Goal: Find specific page/section: Find specific page/section

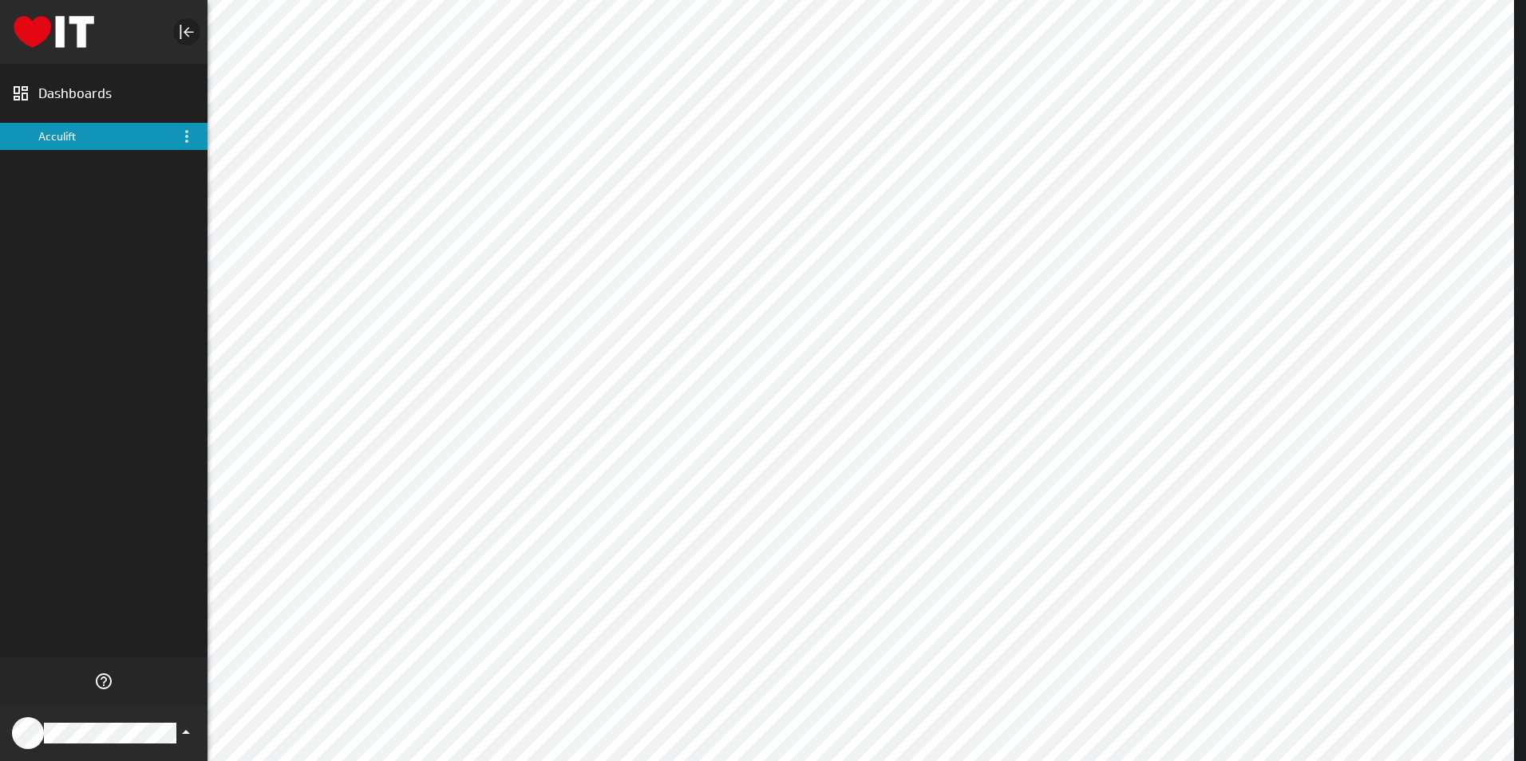
click at [188, 32] on icon "Collapse" at bounding box center [189, 32] width 10 height 10
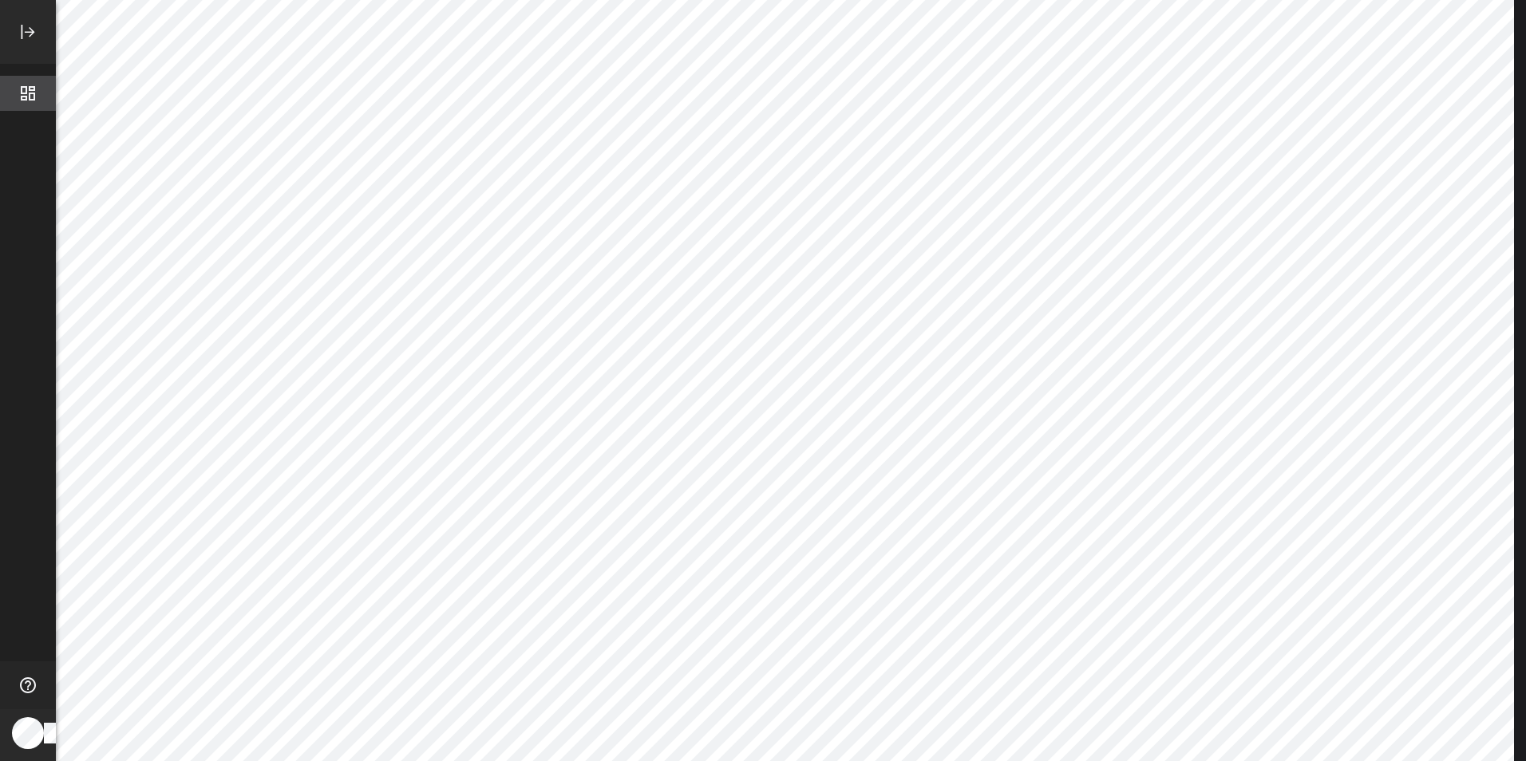
click at [22, 100] on icon "Dashboards" at bounding box center [28, 93] width 14 height 14
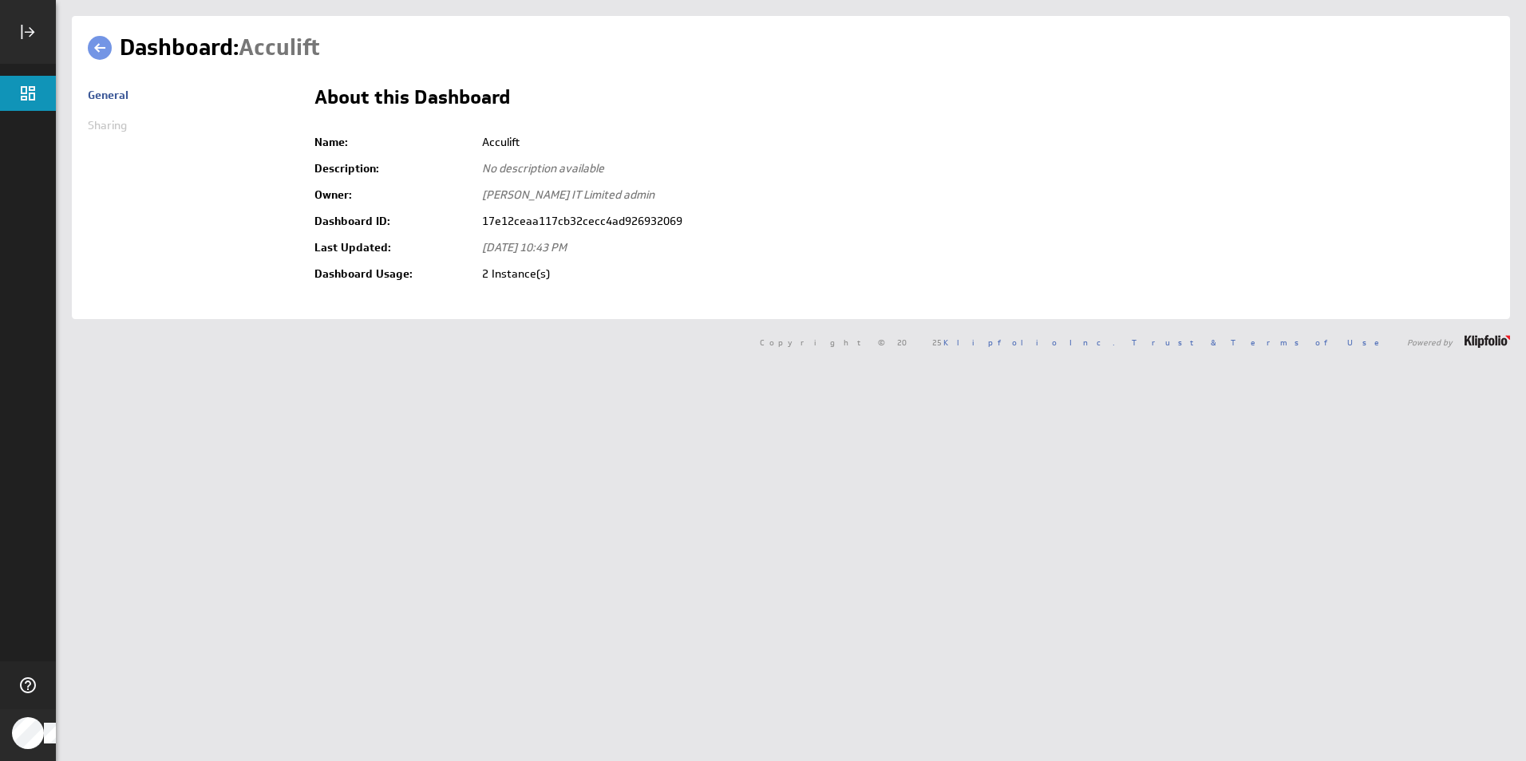
click at [102, 123] on span "Sharing" at bounding box center [107, 125] width 39 height 14
click at [103, 123] on span "Sharing" at bounding box center [107, 125] width 39 height 14
click at [104, 123] on span "Sharing" at bounding box center [107, 125] width 39 height 14
click at [105, 121] on span "Sharing" at bounding box center [107, 125] width 39 height 14
click at [21, 85] on icon "Dashboards" at bounding box center [27, 93] width 19 height 19
